Goal: Obtain resource: Download file/media

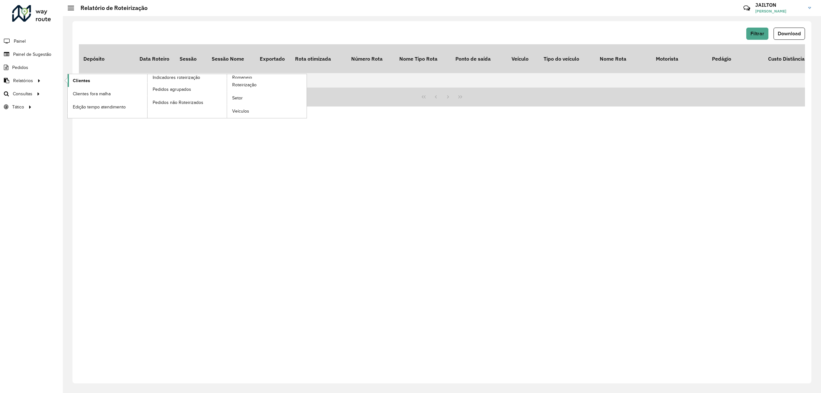
click at [90, 80] on link "Clientes" at bounding box center [108, 80] width 80 height 13
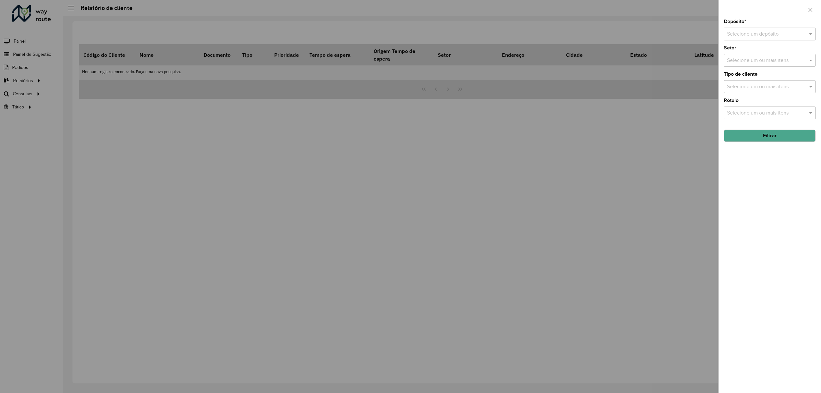
click at [764, 40] on div "Depósito * Selecione um depósito Setor Selecione um ou mais itens Tipo de clien…" at bounding box center [770, 205] width 102 height 373
click at [764, 36] on input "text" at bounding box center [763, 34] width 72 height 8
drag, startPoint x: 767, startPoint y: 46, endPoint x: 766, endPoint y: 53, distance: 7.2
click at [767, 47] on ng-dropdown-panel "CDD Embu" at bounding box center [769, 53] width 91 height 18
click at [766, 53] on div "CDD Embu" at bounding box center [769, 52] width 91 height 11
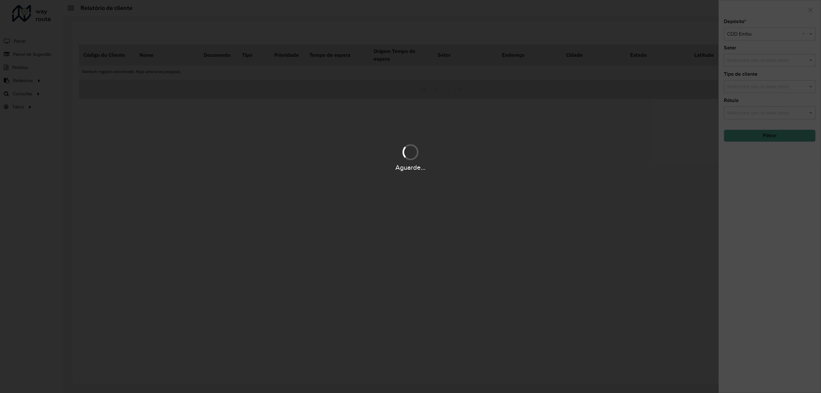
click at [770, 63] on div "Aguarde..." at bounding box center [410, 196] width 821 height 393
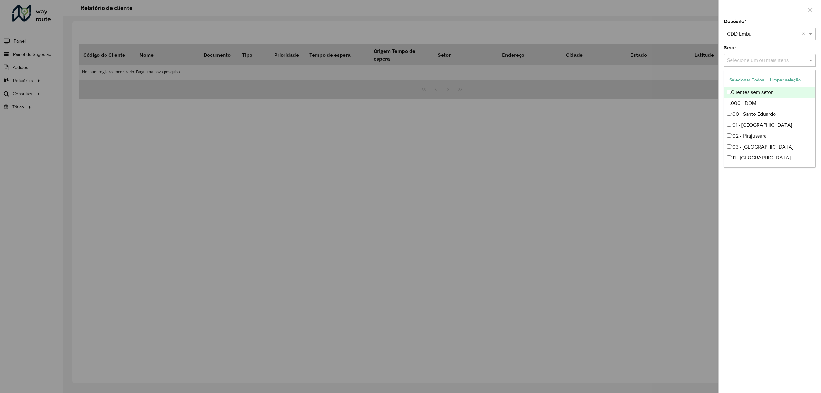
click at [763, 62] on input "text" at bounding box center [766, 61] width 82 height 8
click at [776, 271] on div "Depósito * Selecione um depósito × CDD Embu × Setor Selecione um ou mais itens …" at bounding box center [770, 205] width 102 height 373
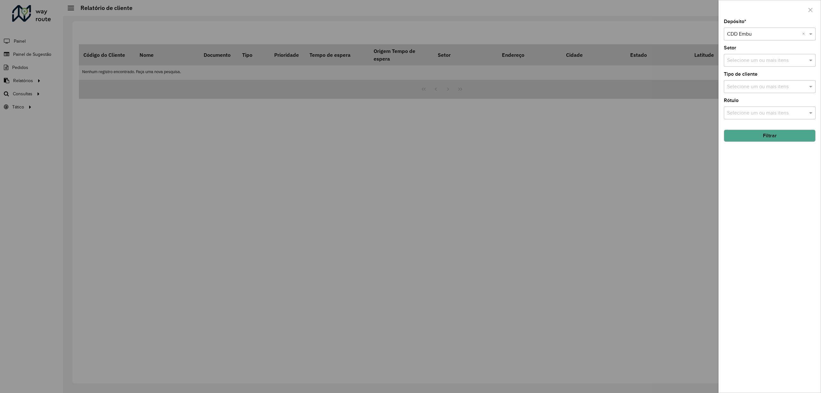
click at [784, 135] on button "Filtrar" at bounding box center [770, 136] width 92 height 12
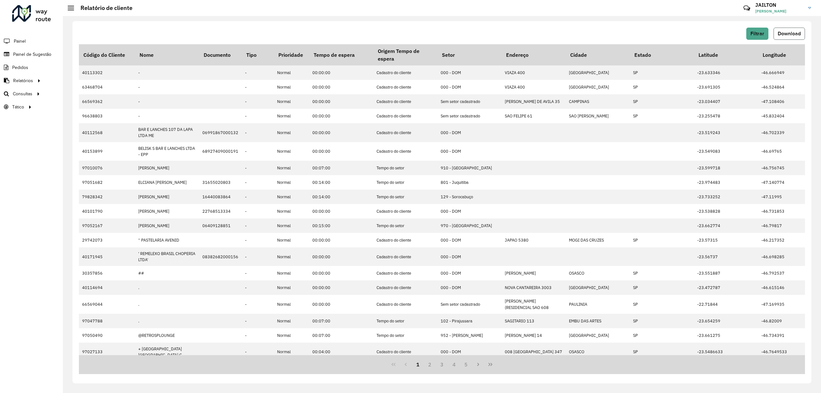
click at [791, 33] on span "Download" at bounding box center [789, 33] width 23 height 5
